Goal: Share content: Share content

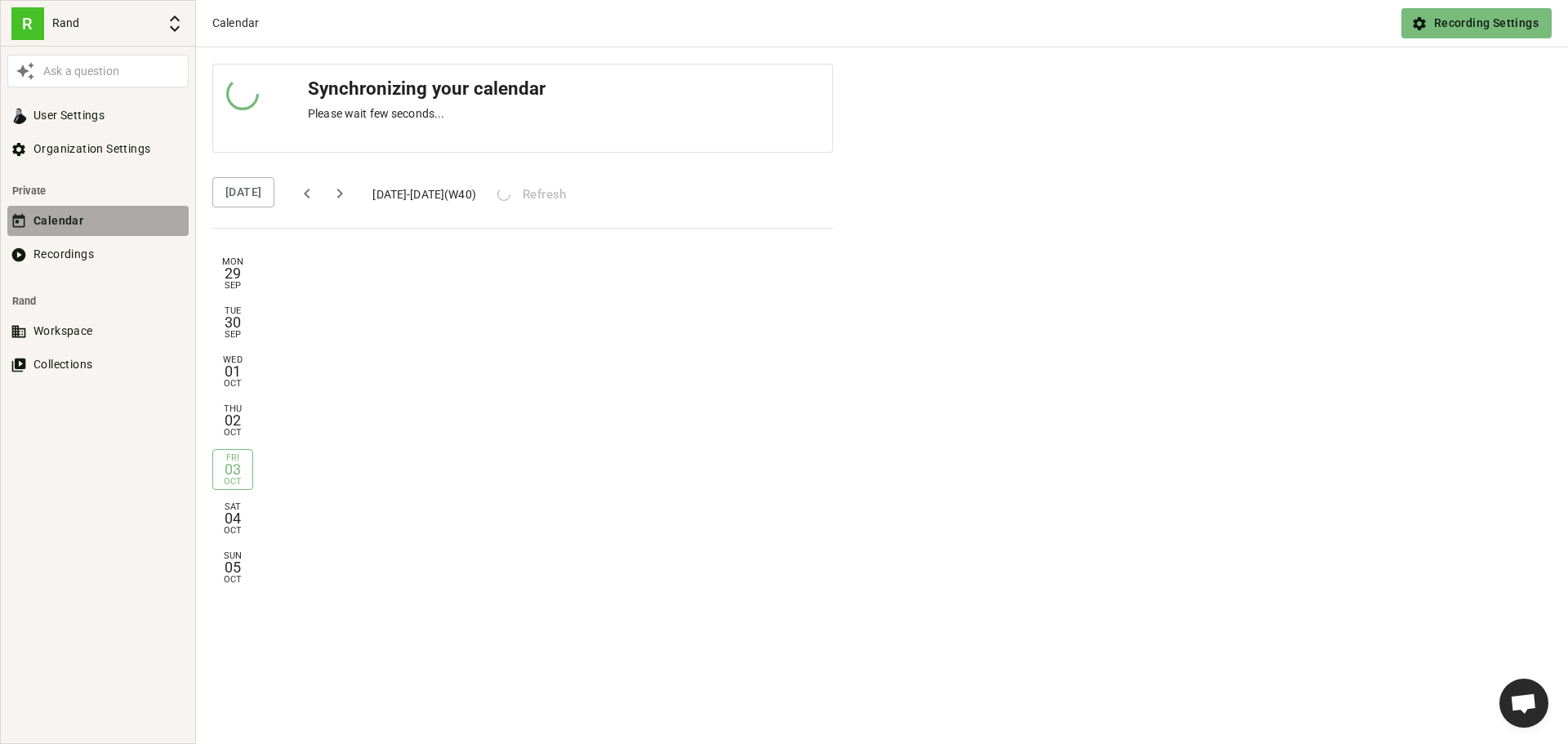
click at [67, 225] on button "Calendar" at bounding box center [98, 221] width 182 height 30
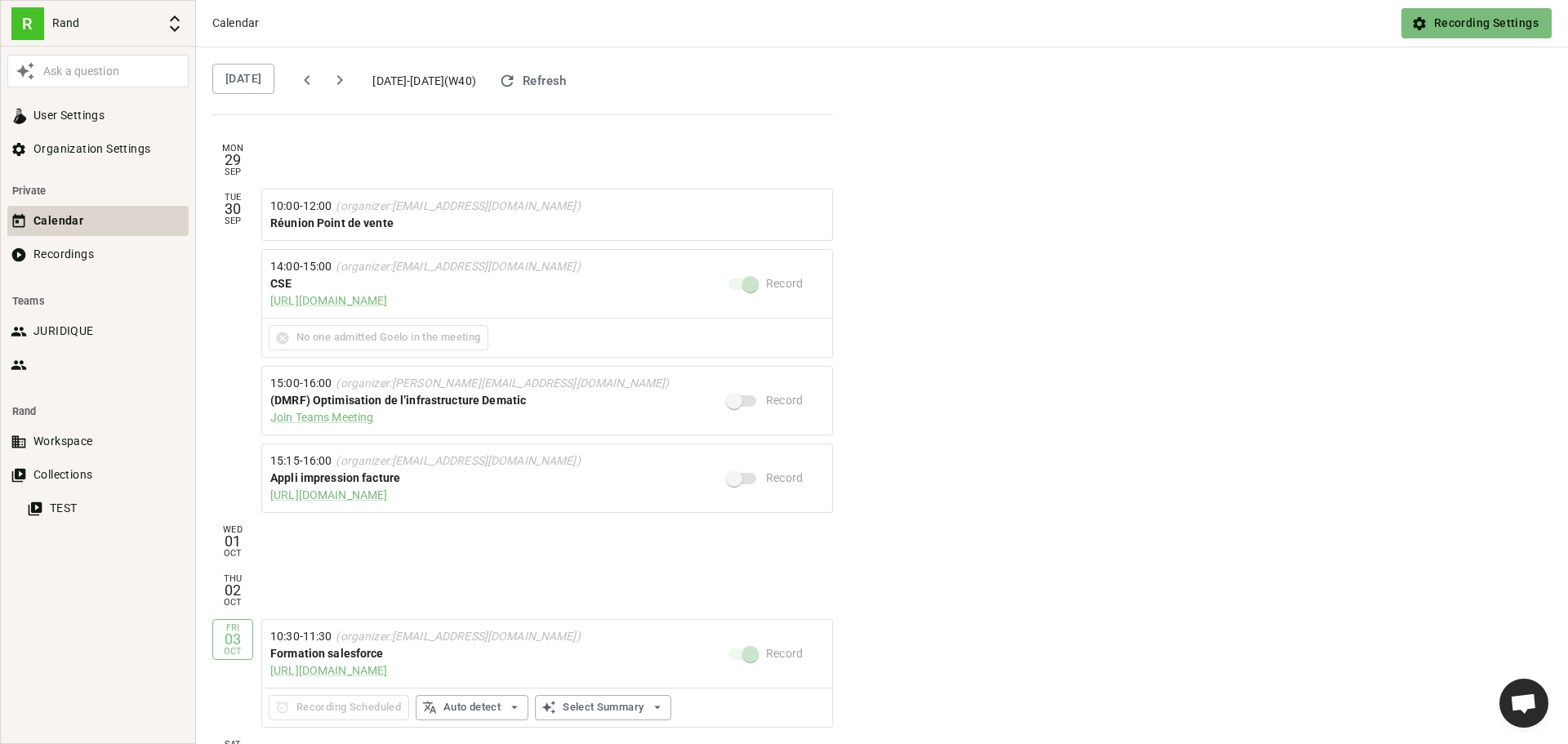
scroll to position [90, 0]
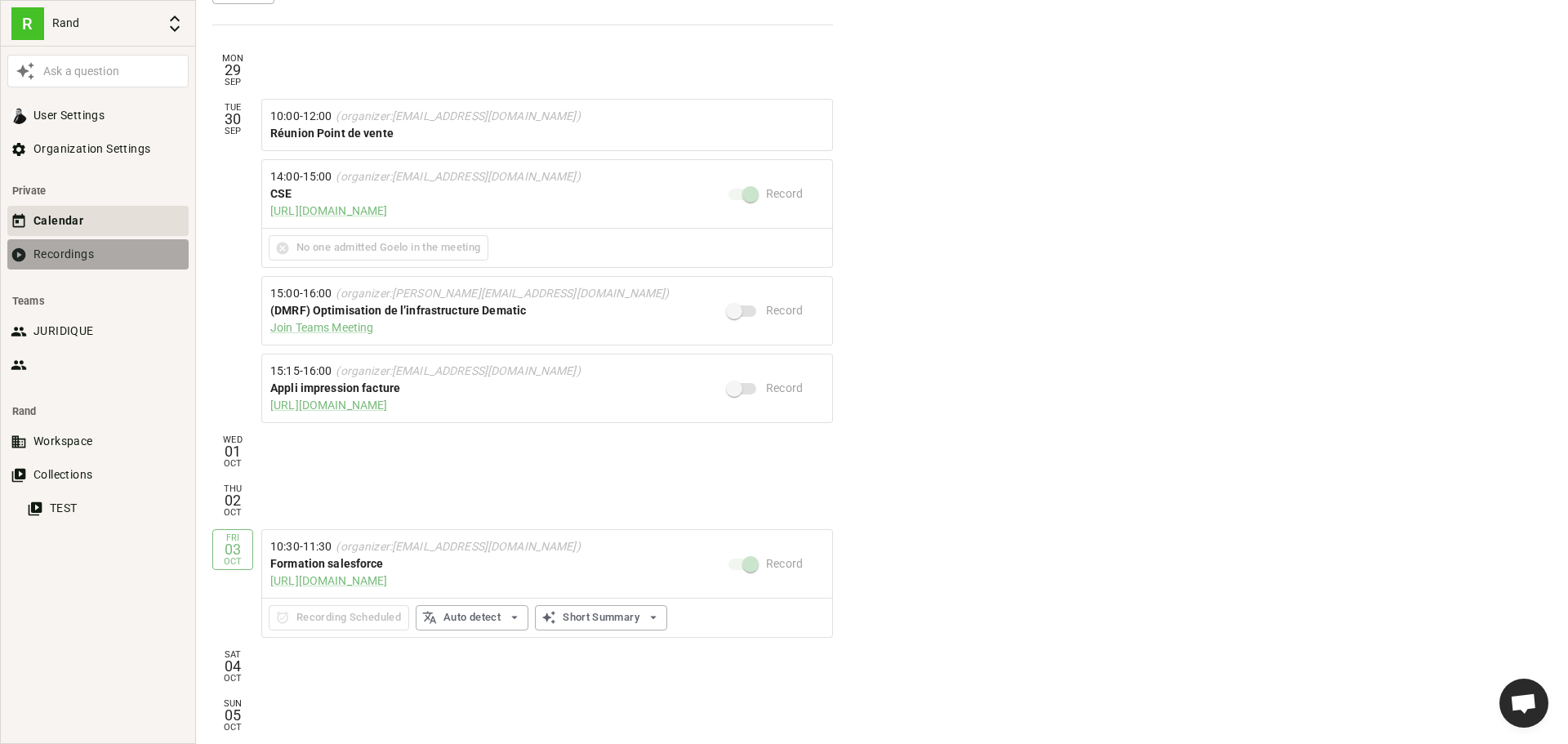
click at [51, 265] on button "Recordings" at bounding box center [98, 254] width 182 height 30
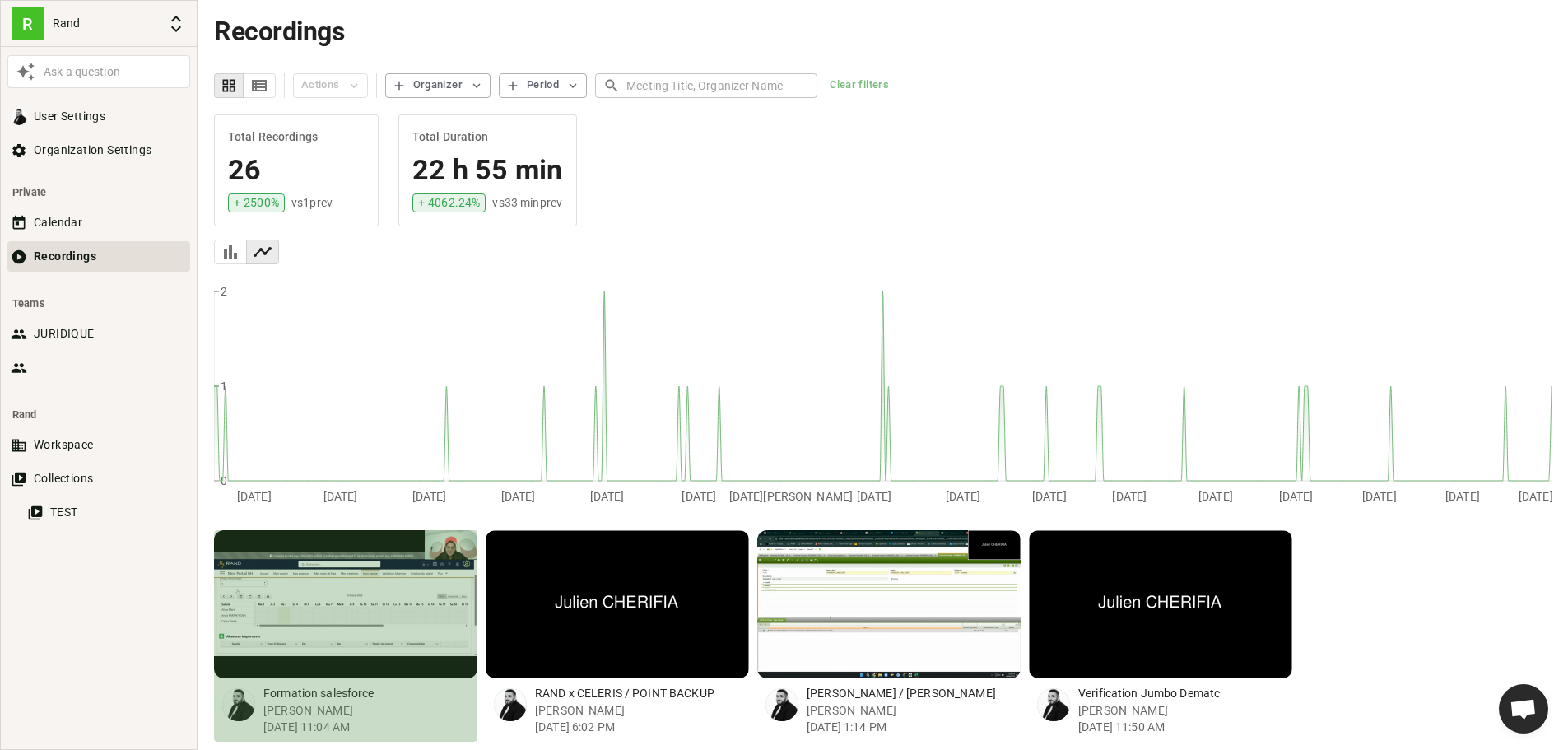
click at [350, 678] on div "Formation salesforce Julien CHERIFIA Oct 3, 2025 11:04 AM" at bounding box center [370, 710] width 214 height 64
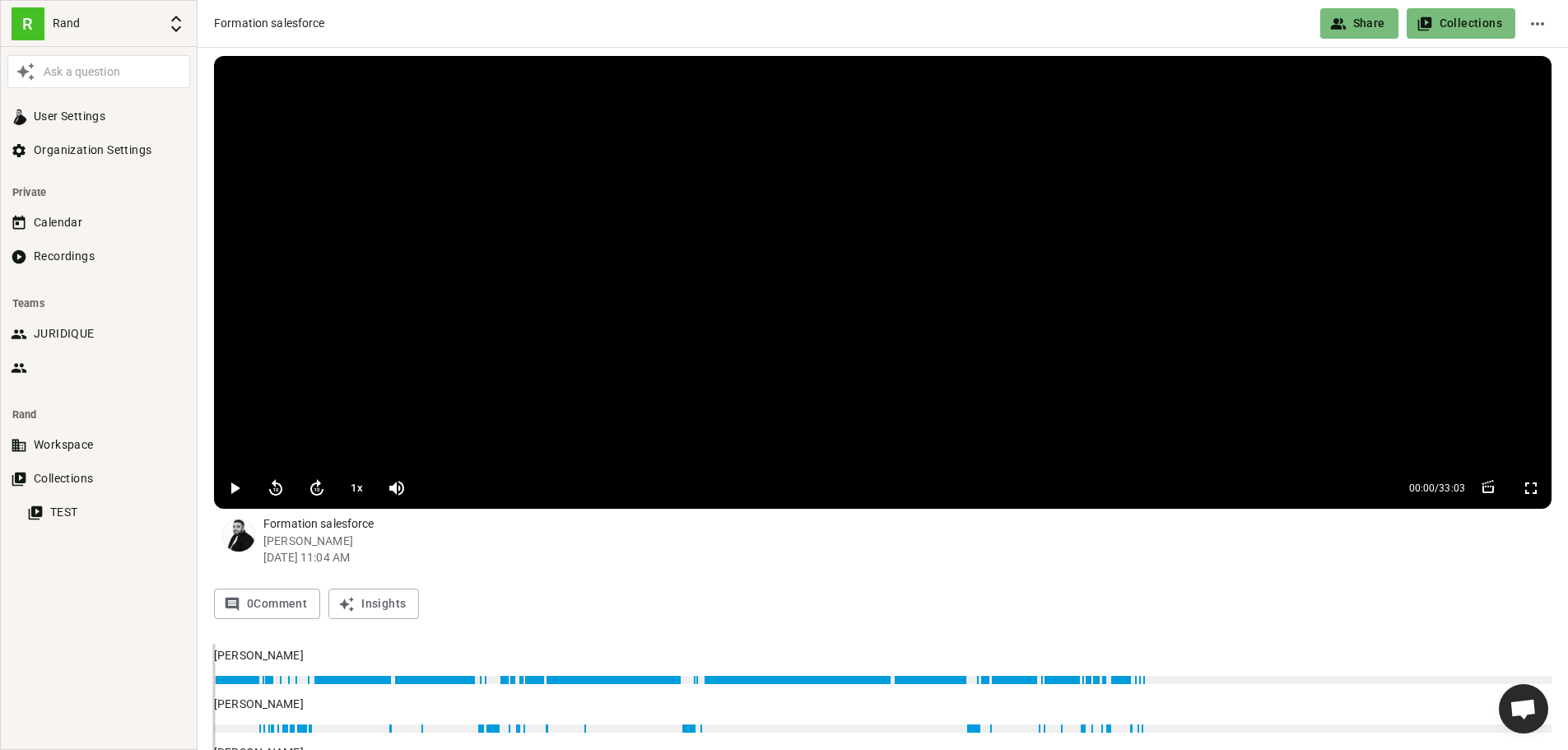
click at [1367, 24] on button "Share" at bounding box center [1360, 23] width 78 height 31
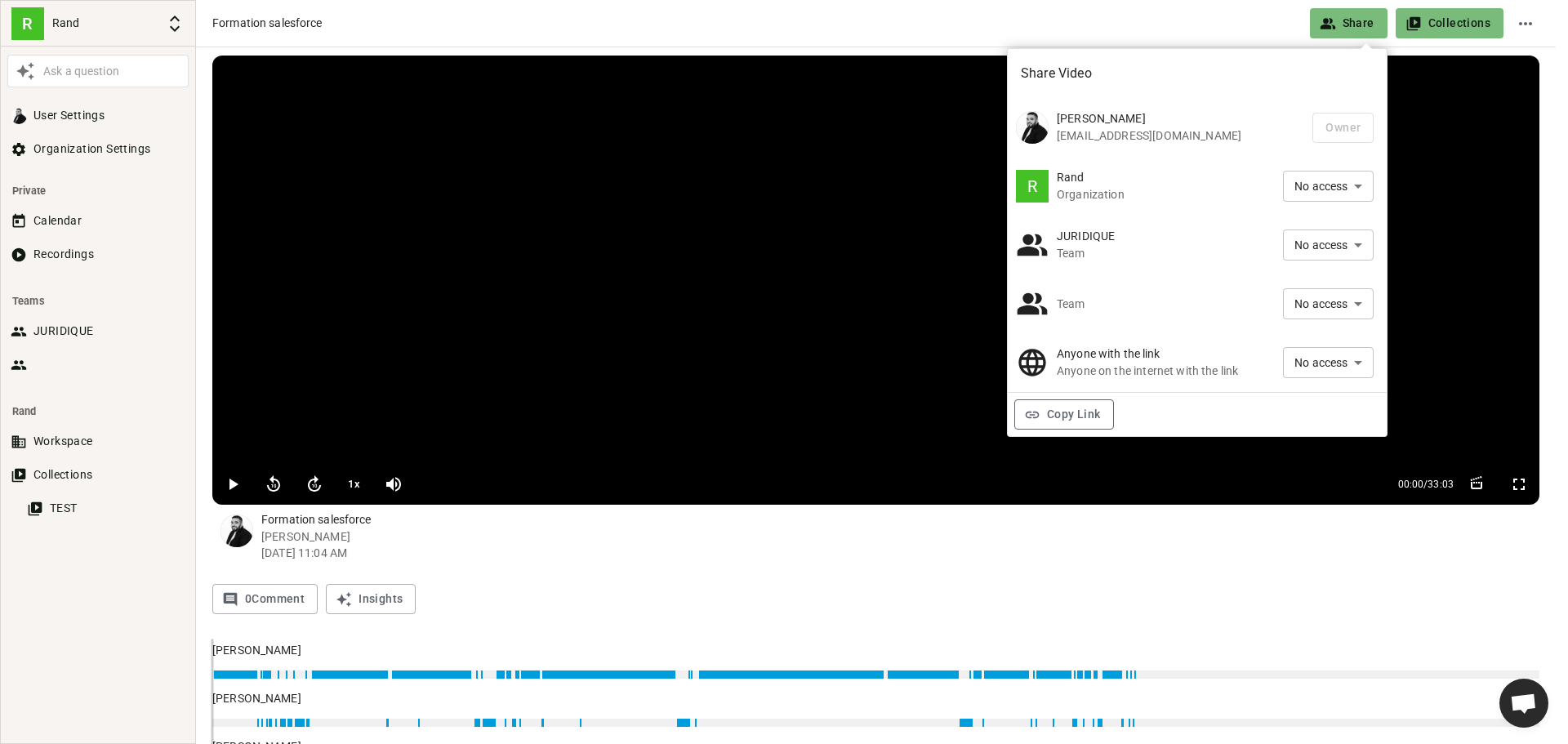
click at [1080, 411] on button "Copy Link" at bounding box center [1064, 414] width 99 height 30
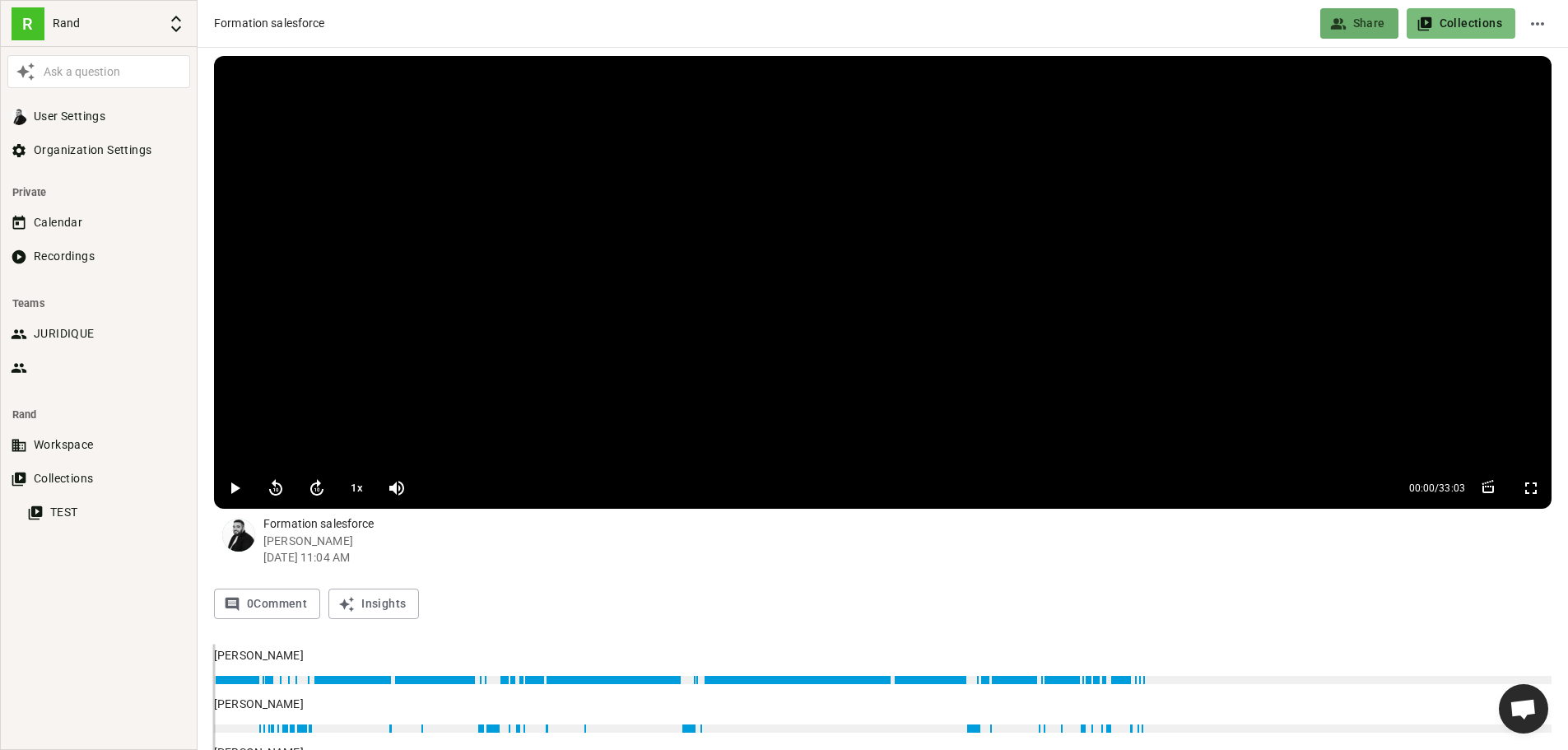
click at [1388, 21] on button "Share" at bounding box center [1360, 23] width 78 height 31
click at [579, 440] on video at bounding box center [882, 262] width 1337 height 412
click at [1533, 489] on icon "button" at bounding box center [1531, 488] width 20 height 20
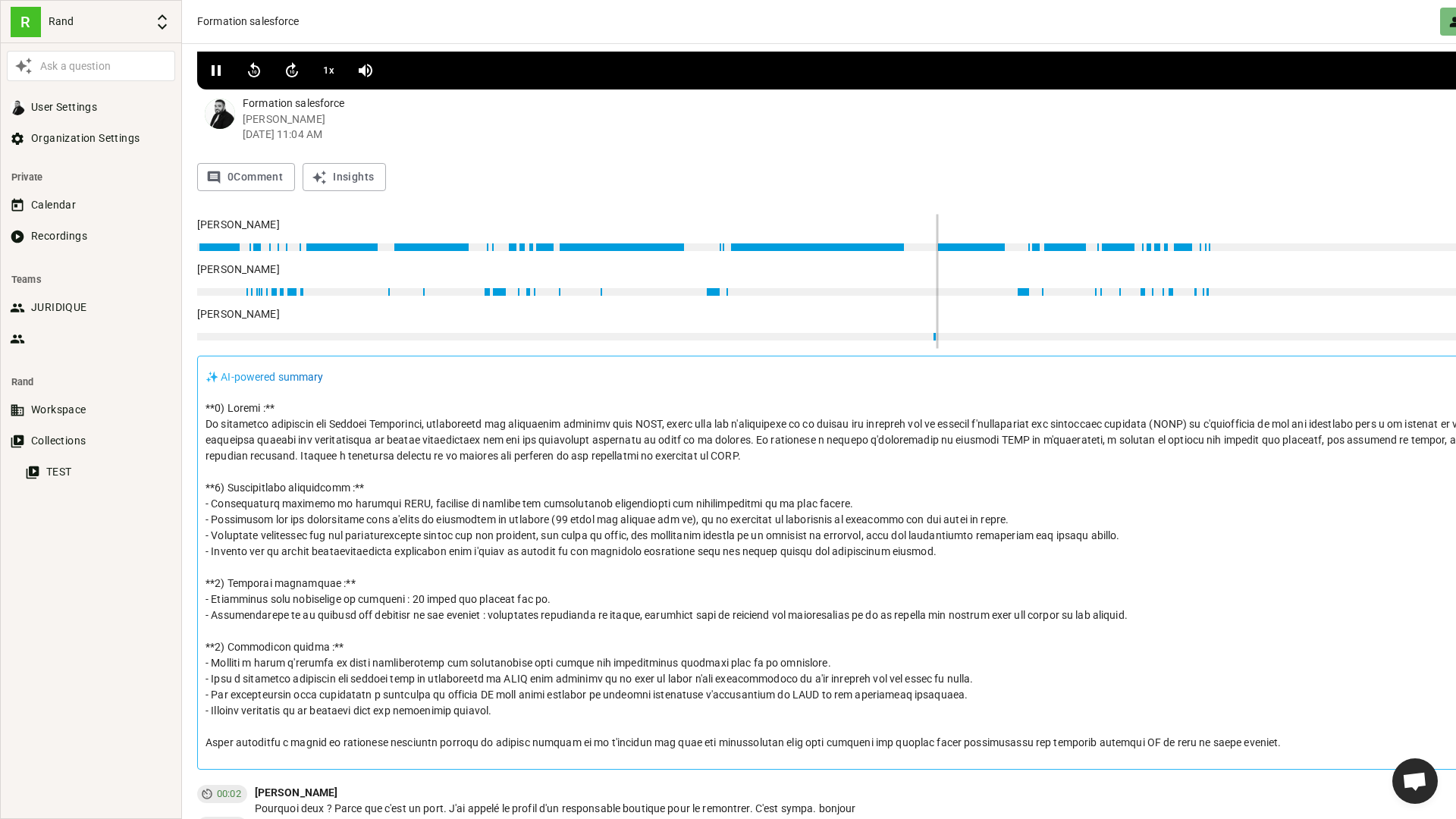
type input "1010"
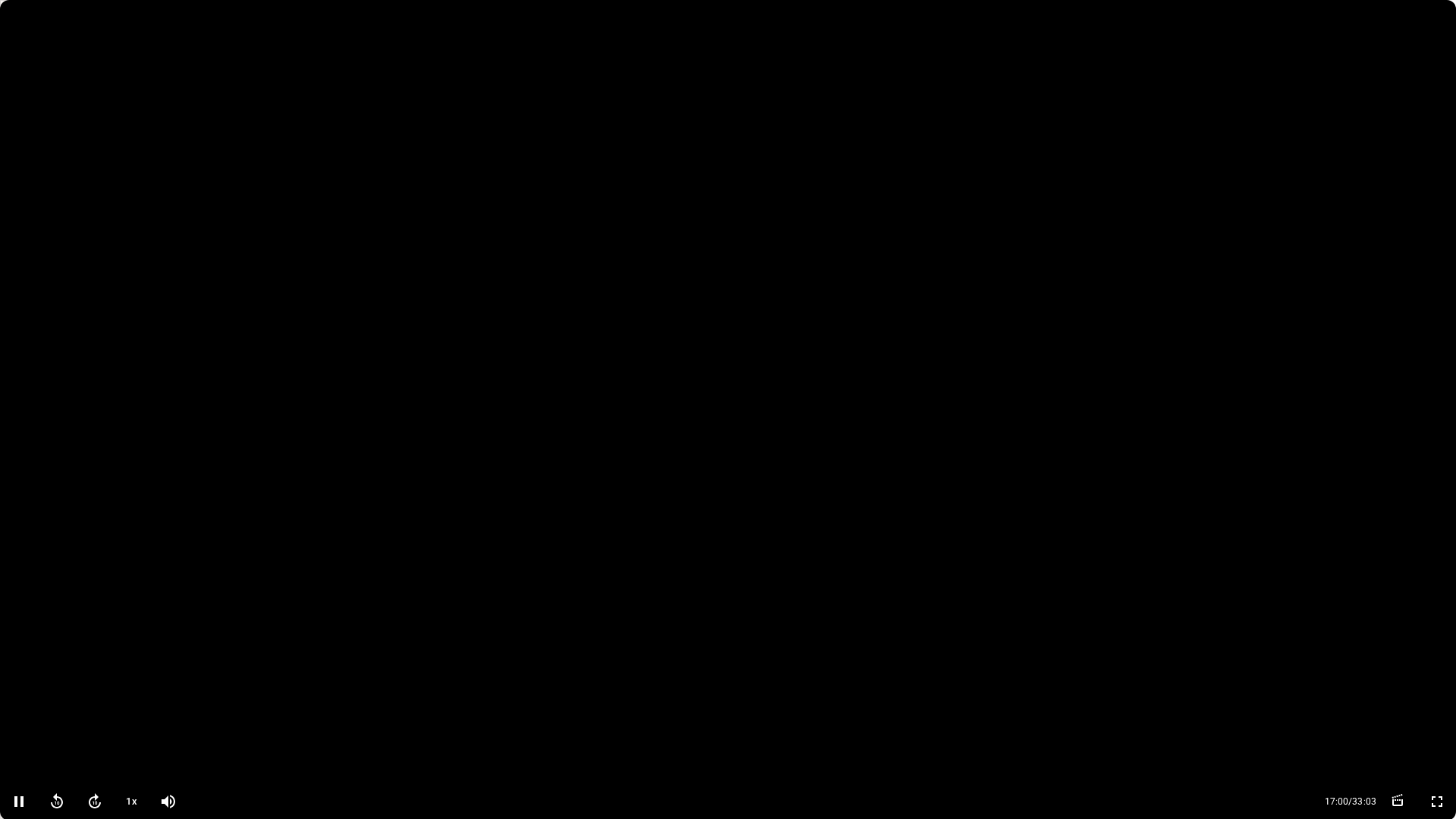
type input "1022"
click at [57, 690] on icon "button" at bounding box center [56, 801] width 18 height 18
click at [23, 690] on icon "button" at bounding box center [18, 801] width 9 height 10
type input "1005"
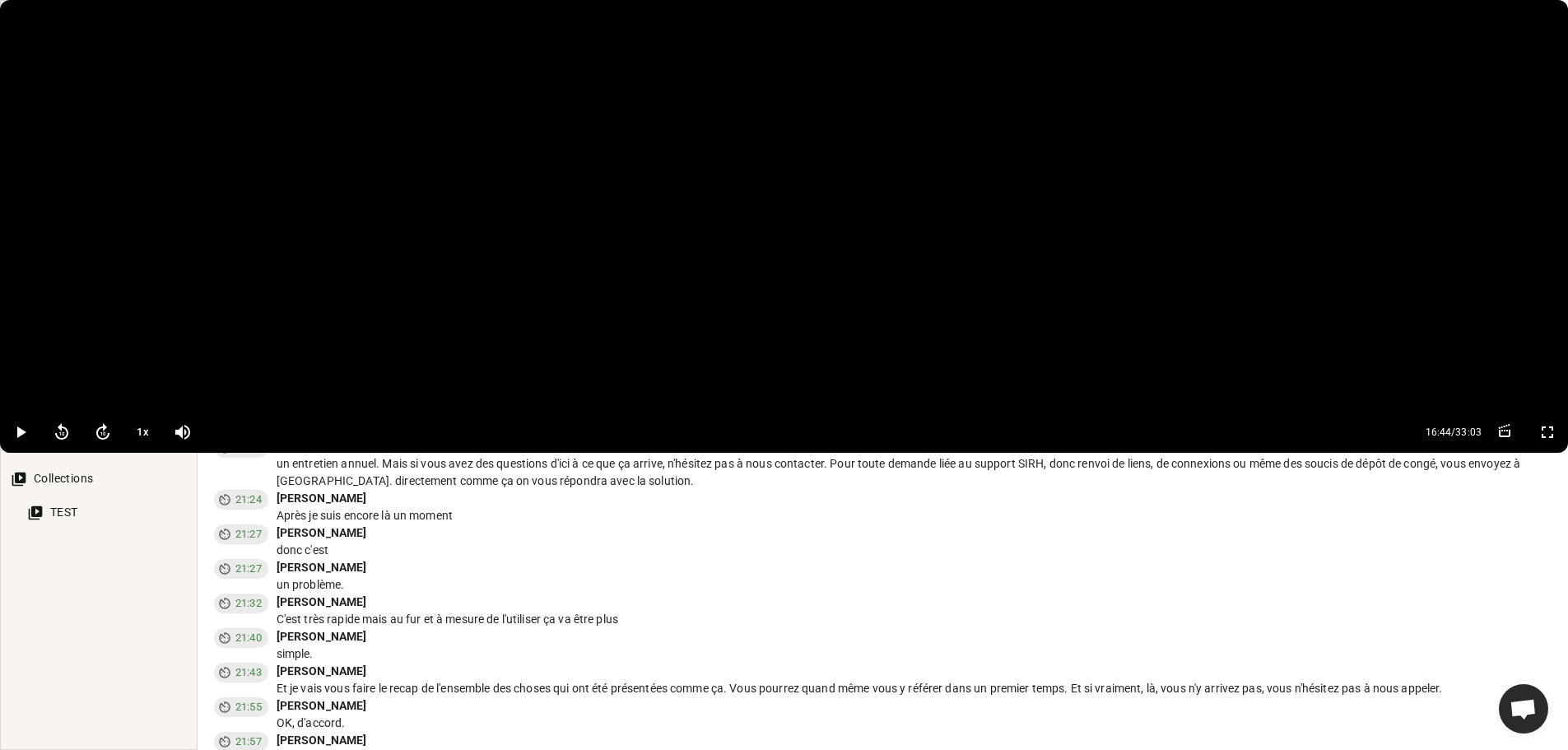
scroll to position [3386, 0]
